Goal: Find specific page/section: Find specific page/section

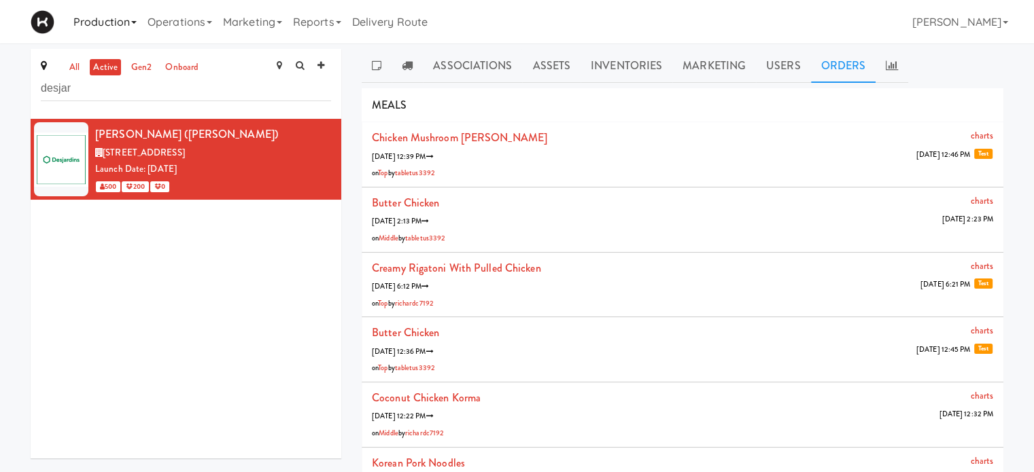
click at [95, 20] on link "Production" at bounding box center [105, 21] width 74 height 43
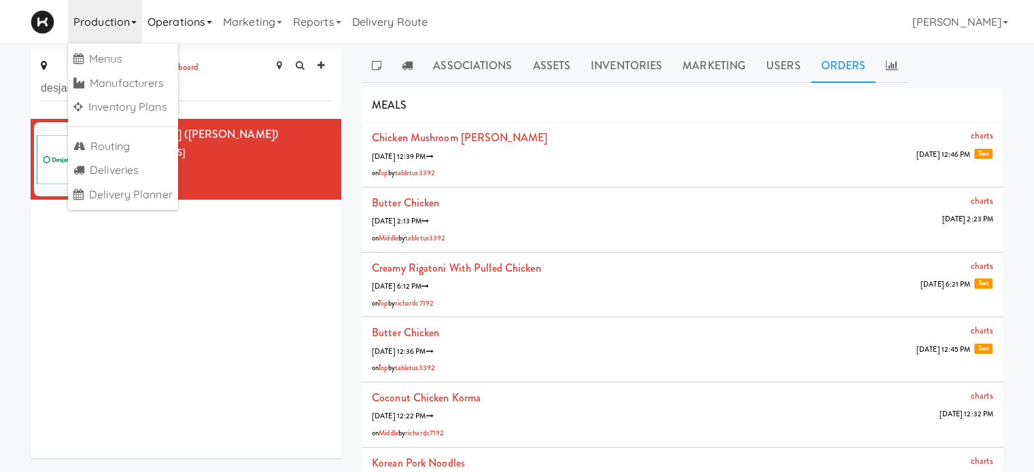
click at [190, 23] on link "Operations" at bounding box center [179, 21] width 75 height 43
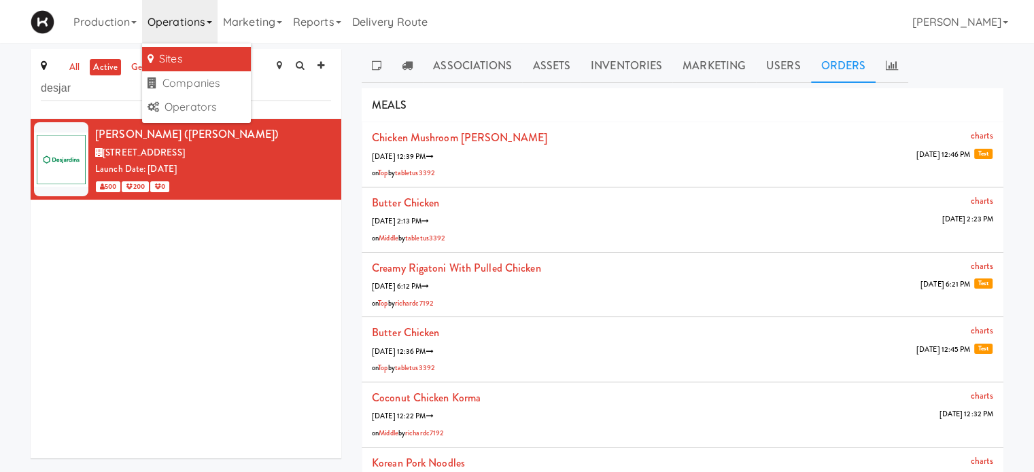
click at [187, 52] on link "Sites" at bounding box center [196, 59] width 109 height 24
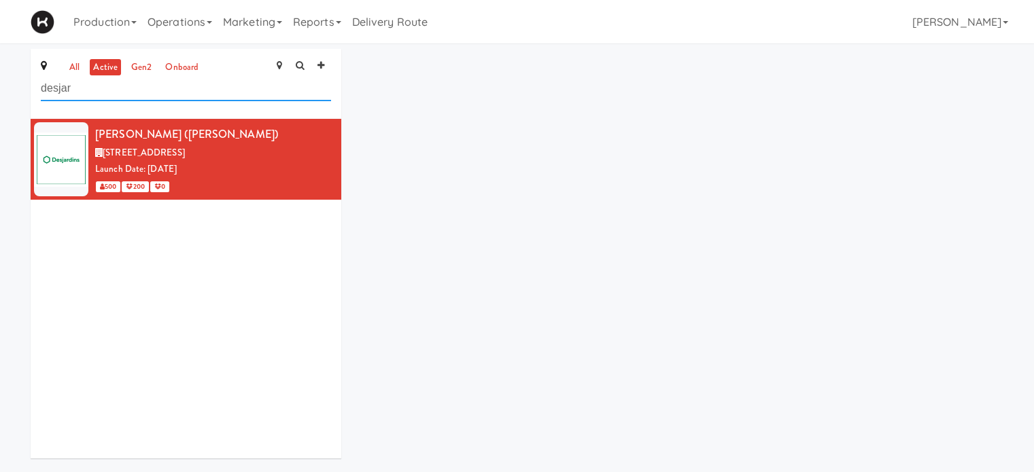
drag, startPoint x: 99, startPoint y: 97, endPoint x: 0, endPoint y: 101, distance: 98.6
click at [0, 101] on div "all active gen2 onboard desjar [PERSON_NAME] ([PERSON_NAME]) [STREET_ADDRESS] L…" at bounding box center [517, 259] width 1034 height 420
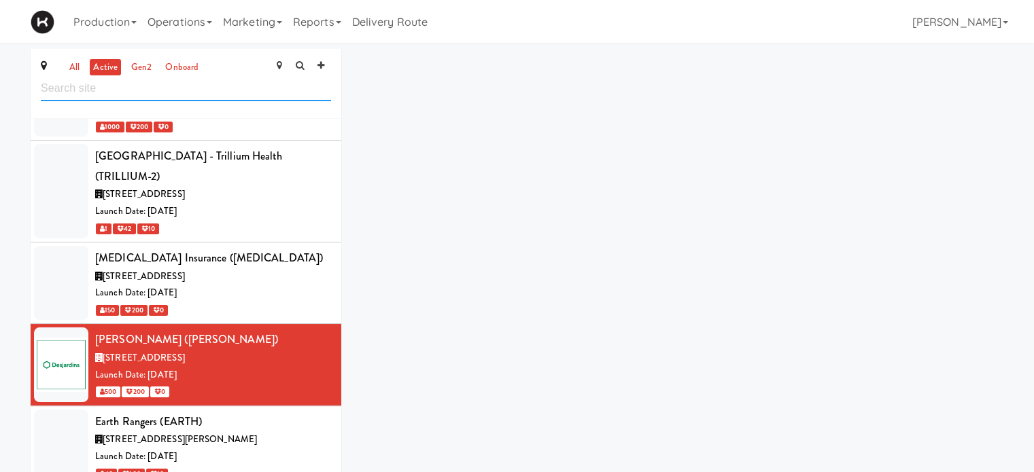
scroll to position [2480, 0]
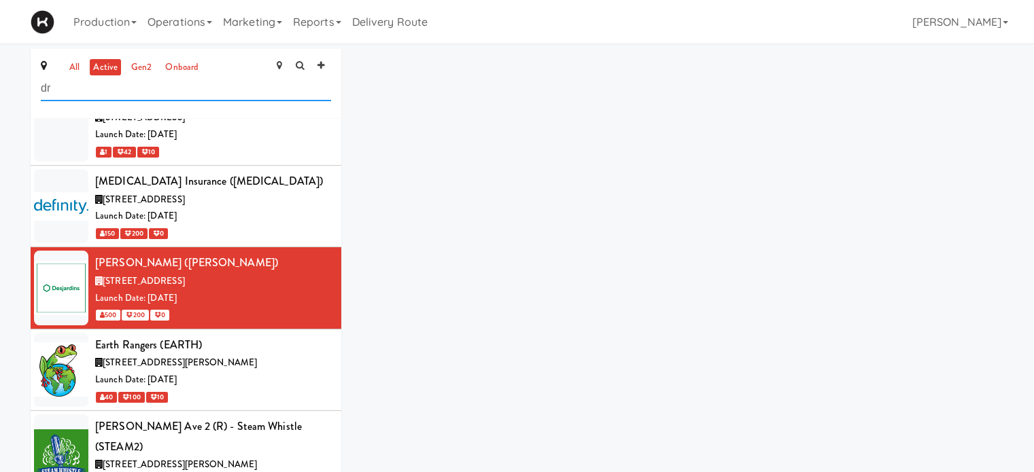
type input "d"
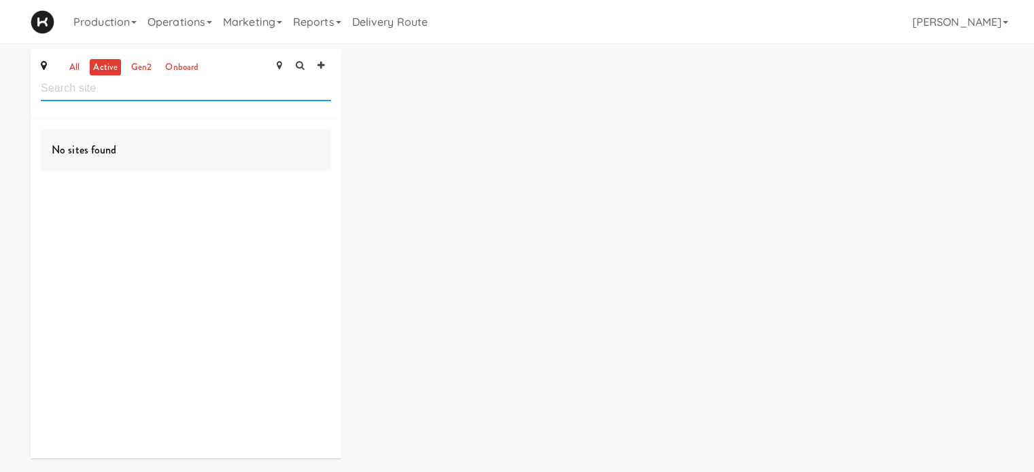
type input "e"
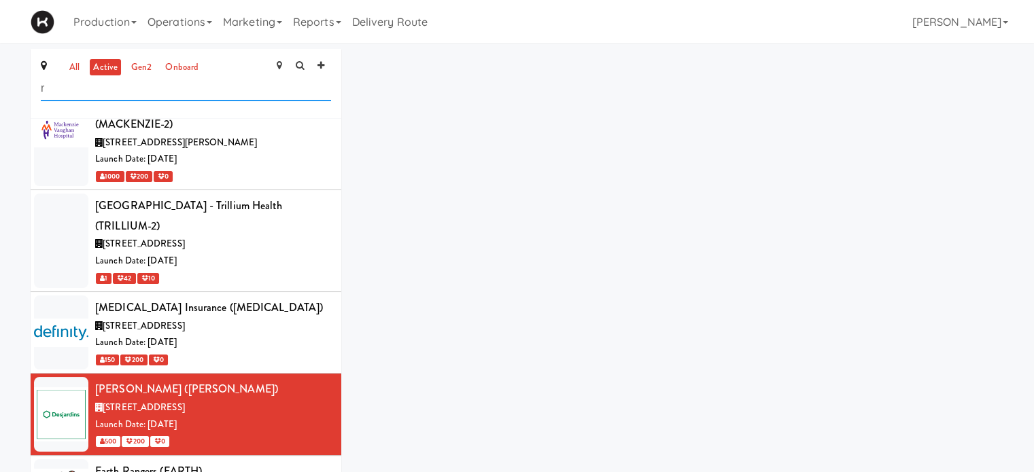
scroll to position [2380, 0]
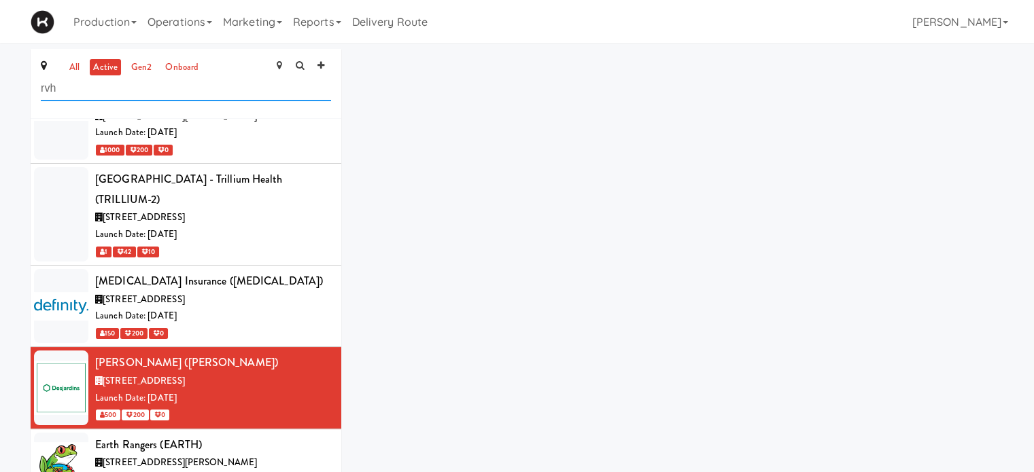
type input "rvh"
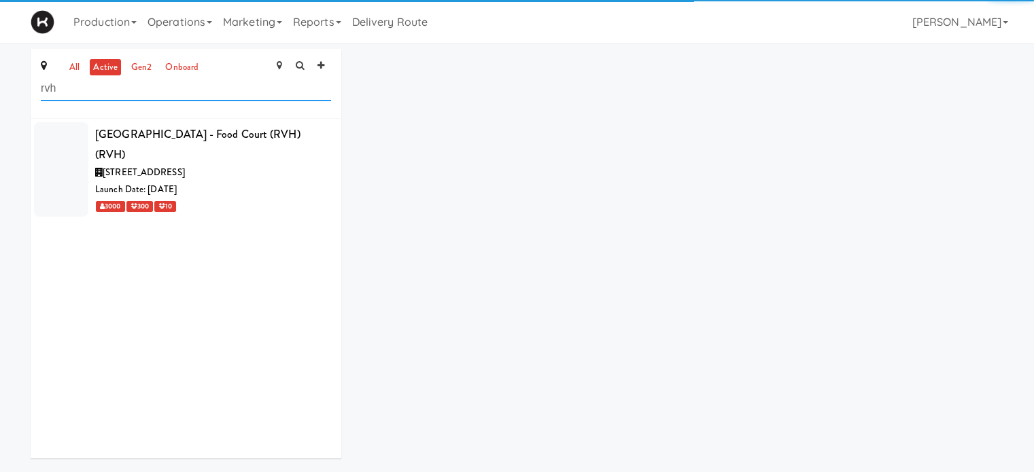
scroll to position [0, 0]
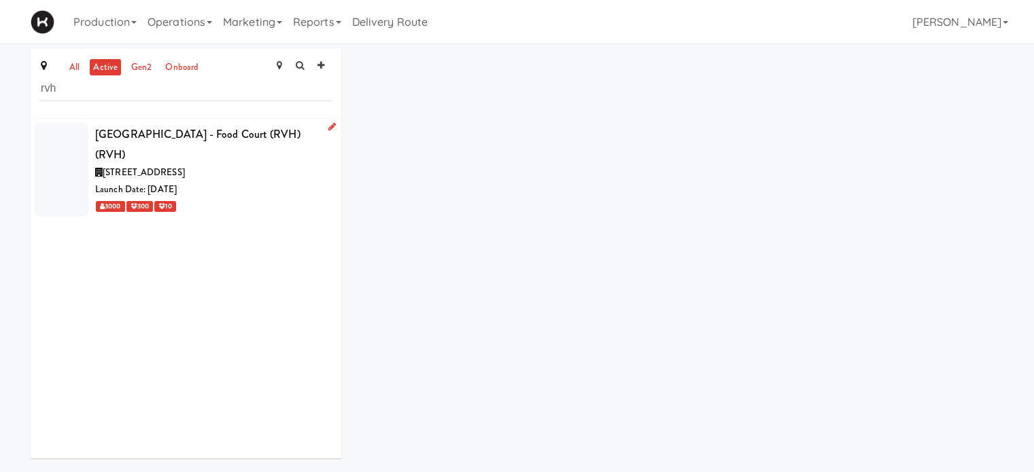
click at [186, 128] on div "[GEOGRAPHIC_DATA] - Food Court (RVH) (RVH)" at bounding box center [213, 144] width 236 height 40
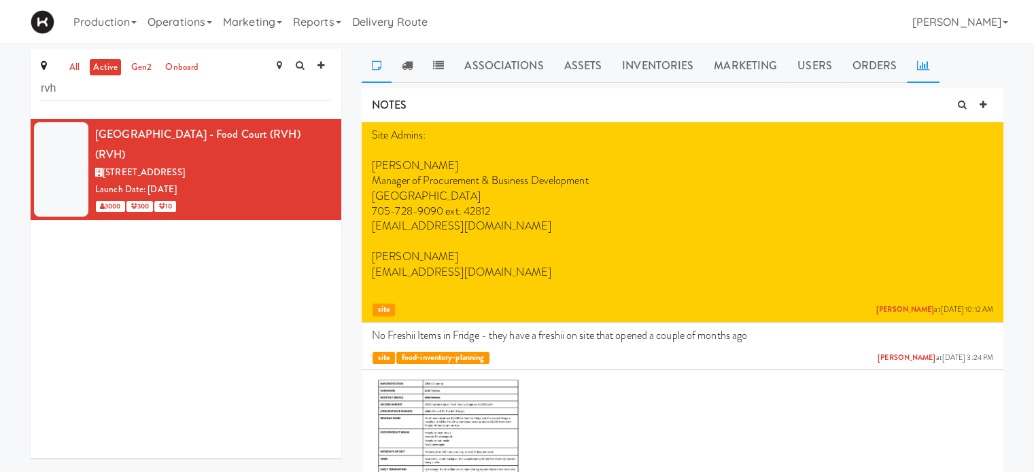
click at [919, 70] on link at bounding box center [923, 66] width 33 height 34
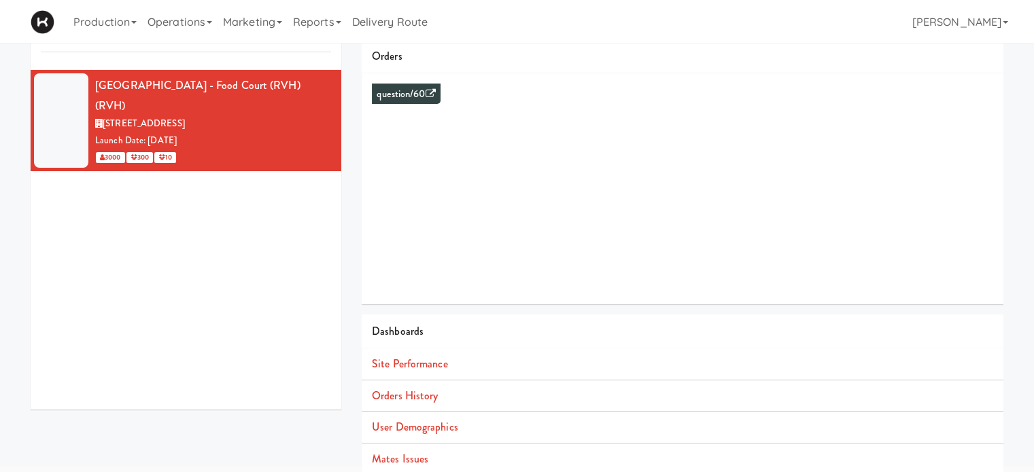
scroll to position [124, 0]
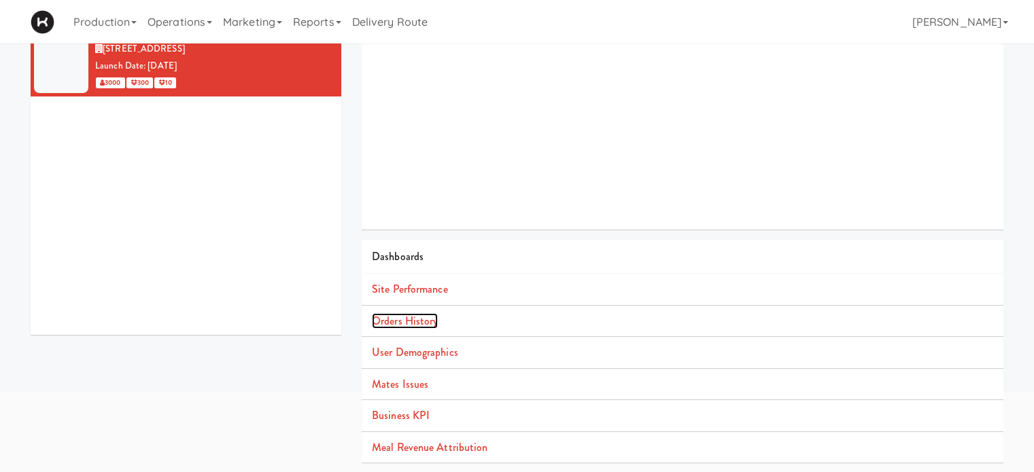
click at [394, 321] on link "Orders History" at bounding box center [405, 321] width 66 height 16
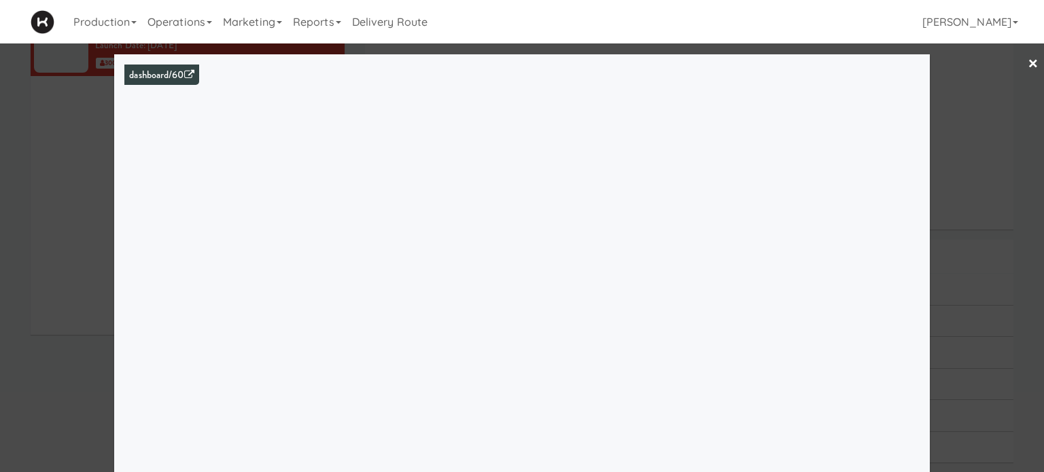
click at [1028, 56] on link "×" at bounding box center [1033, 64] width 11 height 42
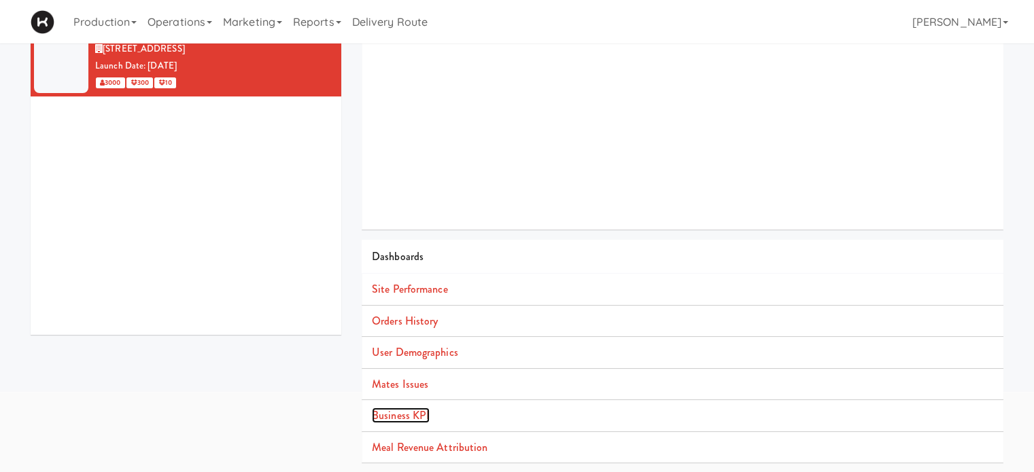
click at [394, 416] on link "Business KPI" at bounding box center [401, 416] width 58 height 16
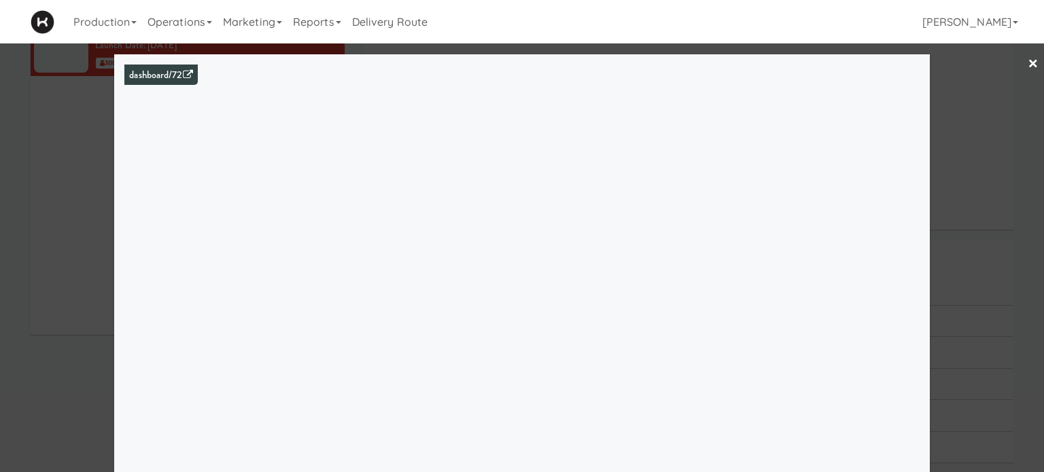
click at [1011, 103] on div at bounding box center [522, 236] width 1044 height 472
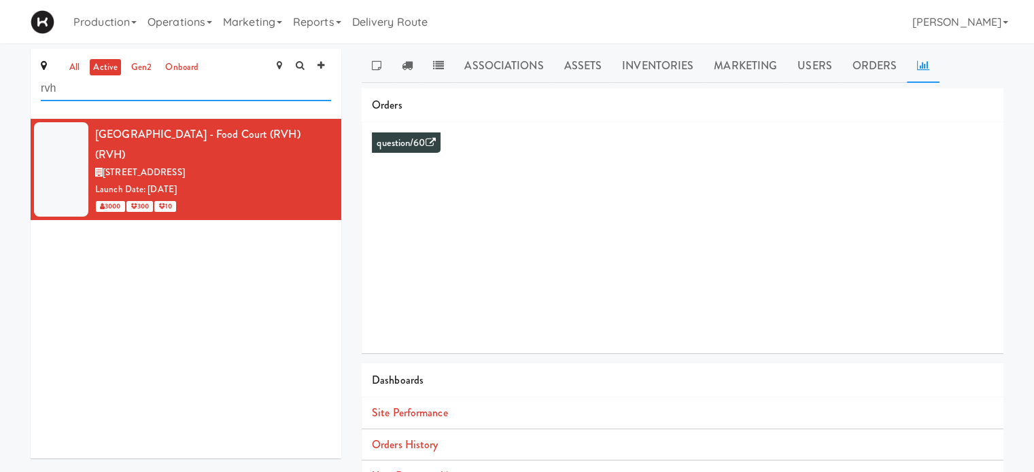
drag, startPoint x: 128, startPoint y: 86, endPoint x: 0, endPoint y: 97, distance: 128.2
click at [0, 97] on div "all active gen2 onboard rvh [GEOGRAPHIC_DATA] - Food Court (RVH) (RVH) [STREET_…" at bounding box center [517, 323] width 1034 height 548
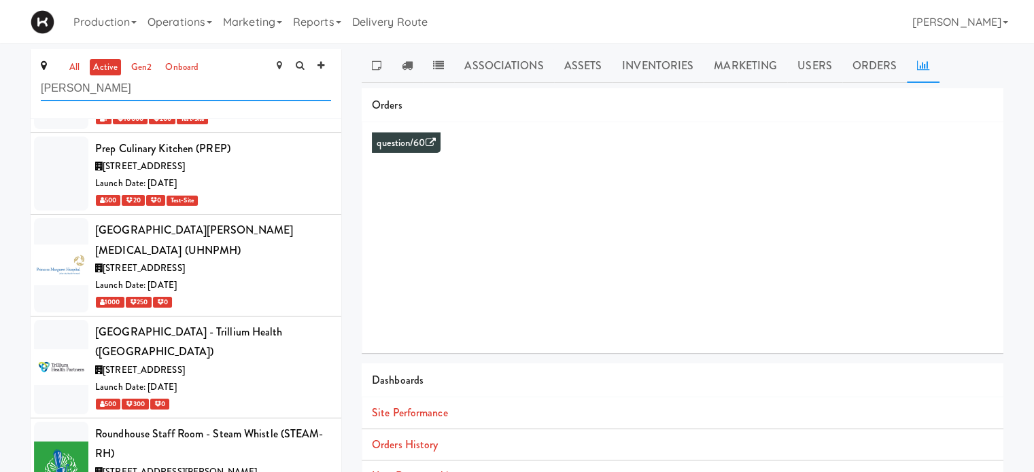
scroll to position [6440, 0]
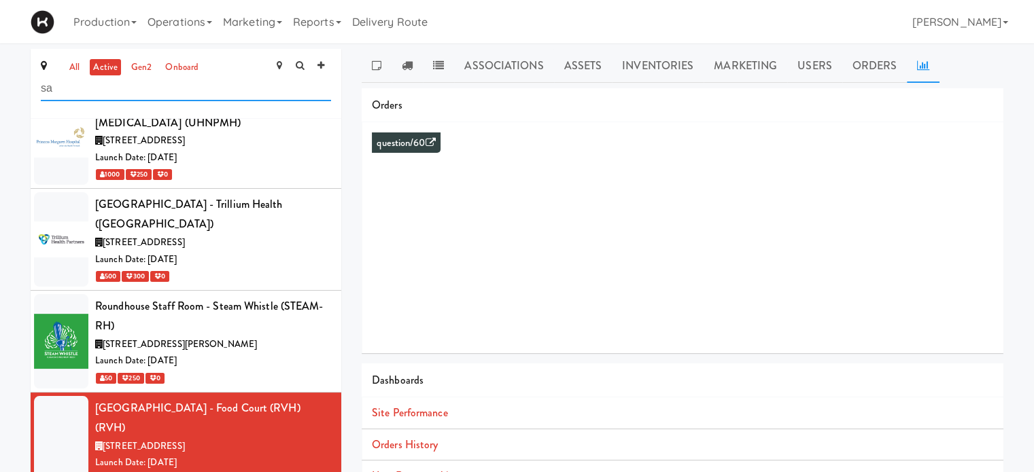
type input "s"
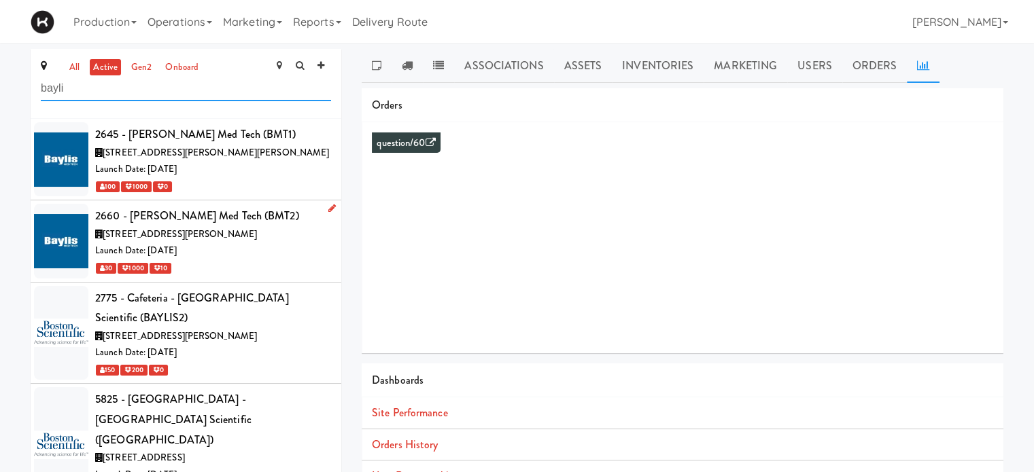
type input "bayli"
click at [296, 218] on div "2660 - [PERSON_NAME] Med Tech (BMT2)" at bounding box center [213, 216] width 236 height 20
